Goal: Task Accomplishment & Management: Use online tool/utility

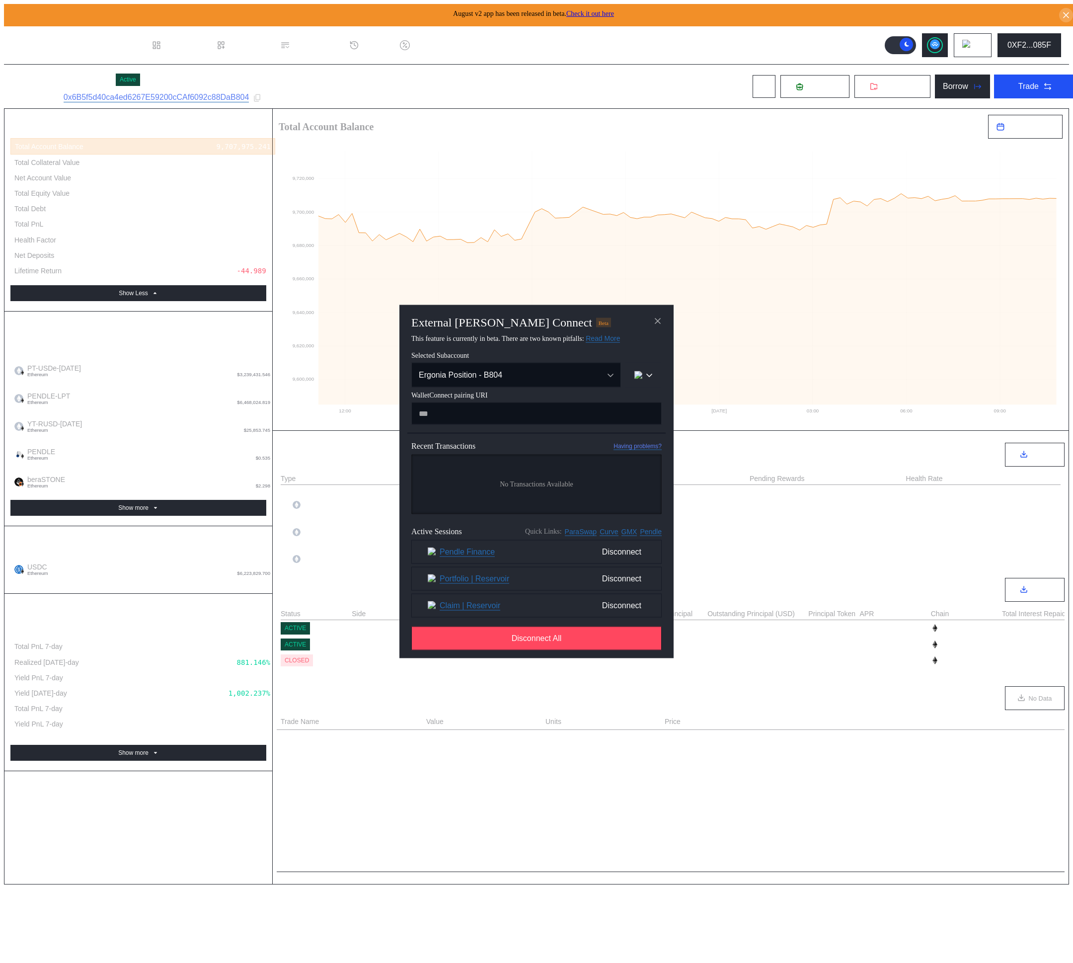
select select "*"
click at [514, 420] on input "modal" at bounding box center [536, 413] width 250 height 22
type input "**********"
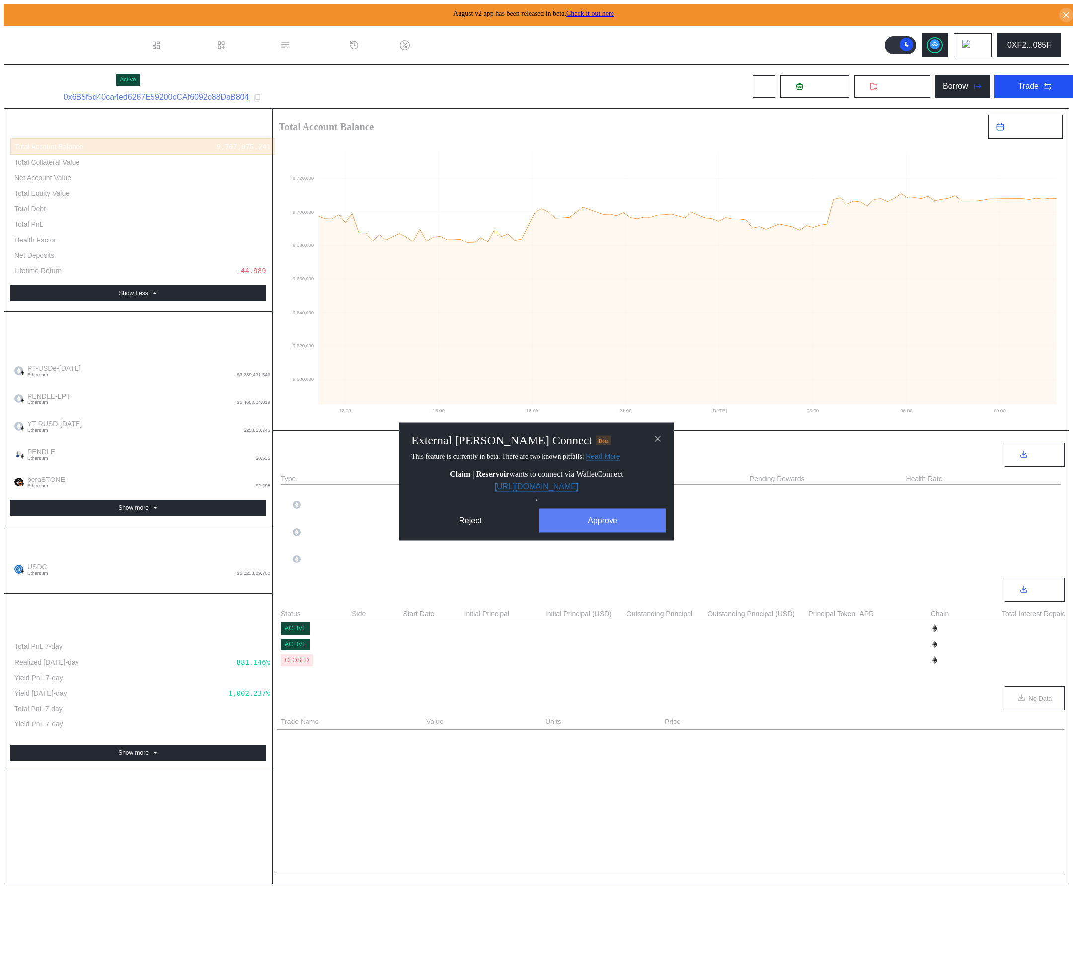
click at [611, 523] on button "Approve" at bounding box center [603, 521] width 126 height 24
